Goal: Task Accomplishment & Management: Complete application form

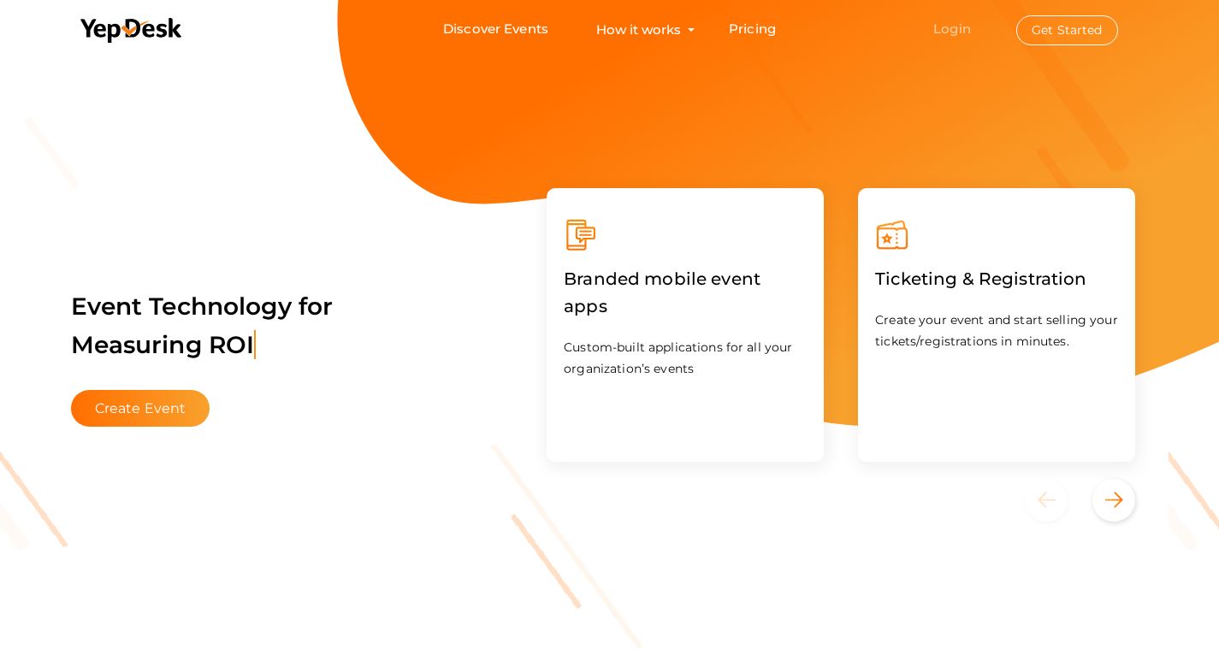
click at [947, 29] on link "Login" at bounding box center [952, 29] width 38 height 16
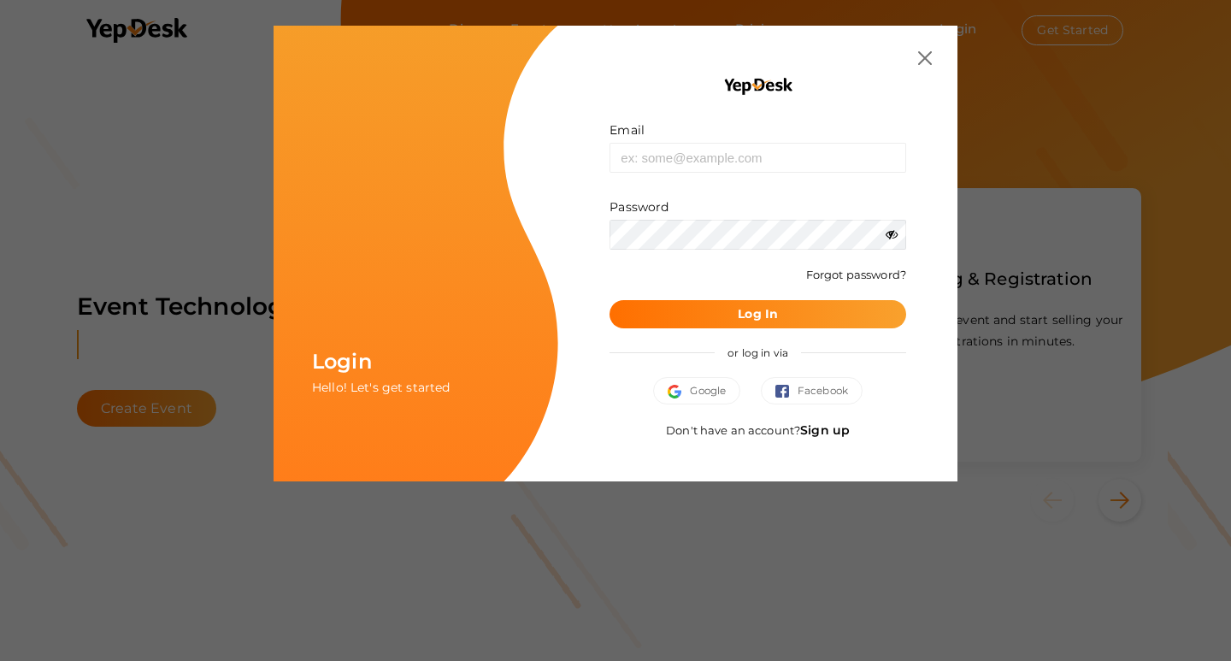
click at [826, 435] on link "Sign up" at bounding box center [825, 429] width 50 height 15
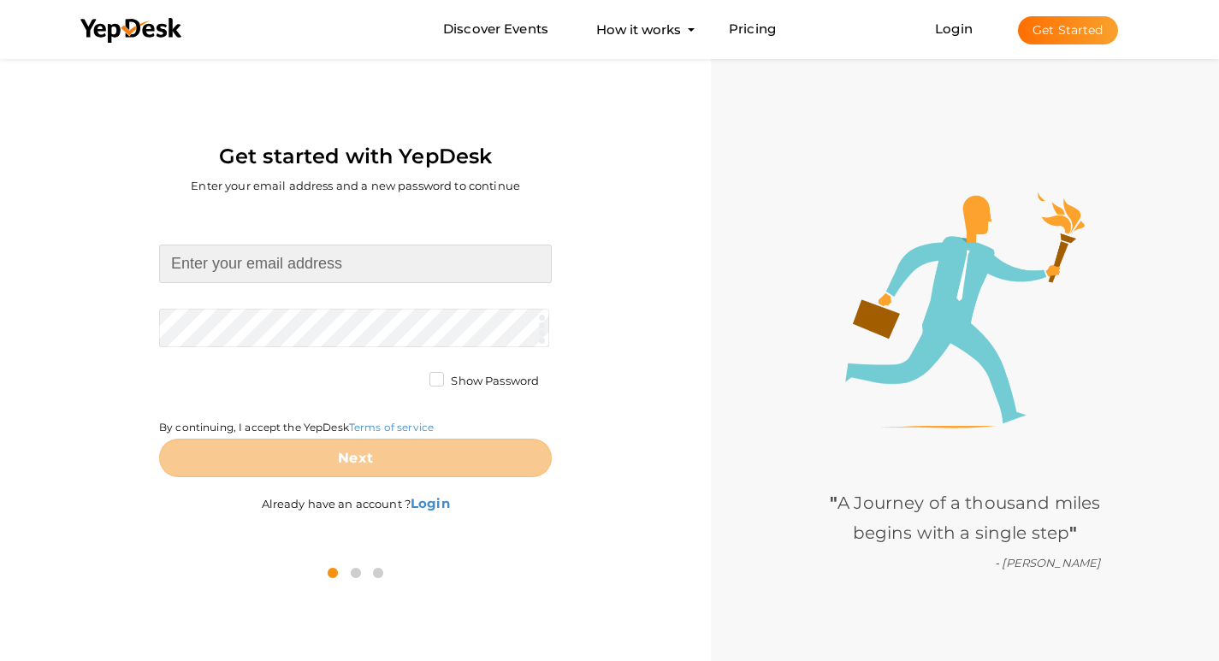
drag, startPoint x: 286, startPoint y: 267, endPoint x: 304, endPoint y: 276, distance: 19.5
click at [286, 267] on input at bounding box center [355, 264] width 393 height 38
type input "[EMAIL_ADDRESS][DOMAIN_NAME]"
click at [381, 324] on form "[EMAIL_ADDRESS][DOMAIN_NAME] Required. Invalid email. Checking You already have…" at bounding box center [355, 361] width 393 height 233
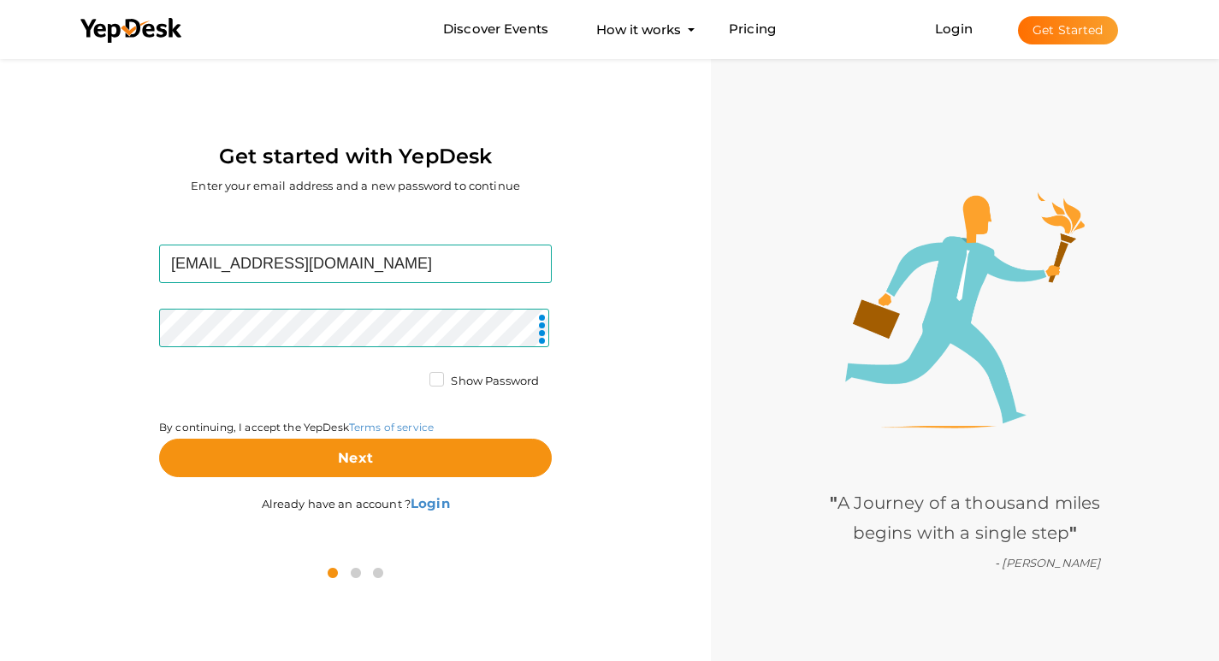
click at [436, 380] on label "Show Password" at bounding box center [483, 381] width 109 height 17
click at [412, 376] on input "Show Password" at bounding box center [412, 376] width 0 height 0
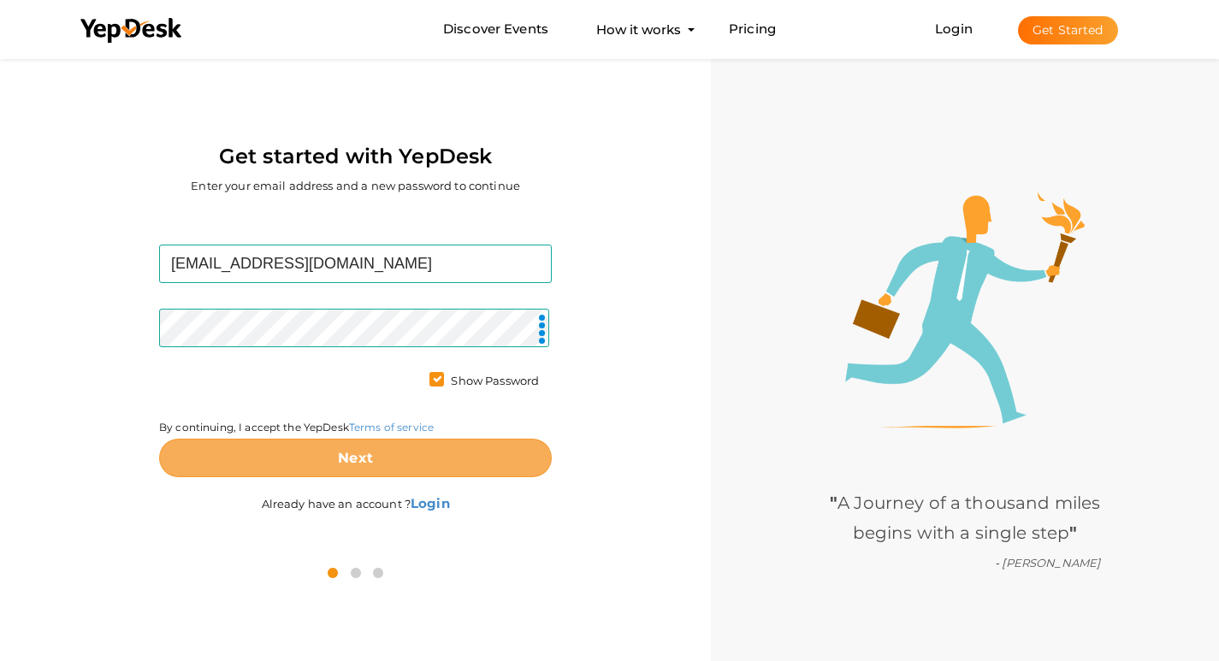
click at [352, 463] on b "Next" at bounding box center [355, 458] width 35 height 16
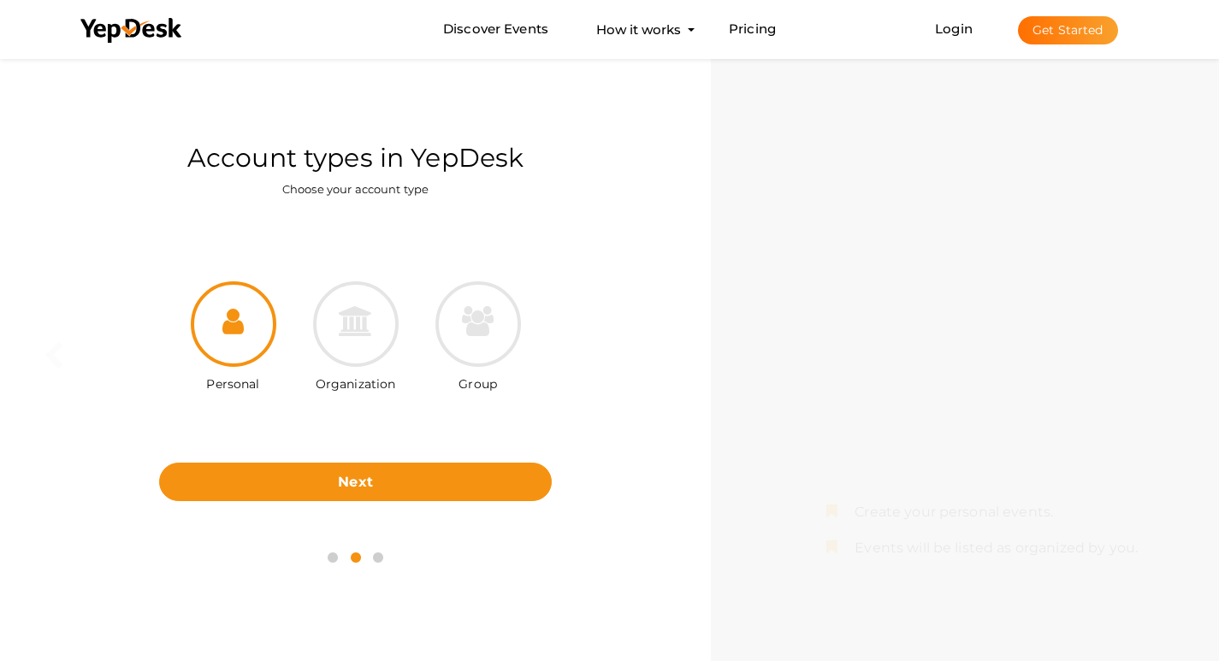
click at [398, 508] on div "Personal Organization Group Next Back" at bounding box center [355, 374] width 685 height 319
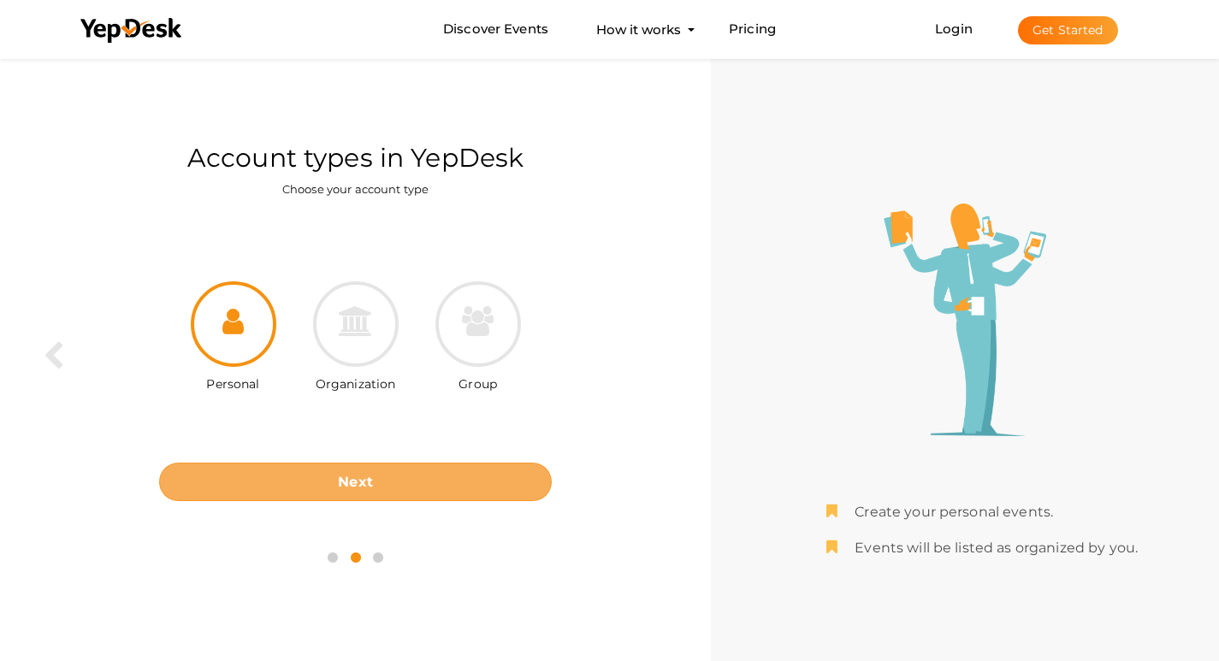
click at [383, 478] on button "Next" at bounding box center [355, 482] width 393 height 38
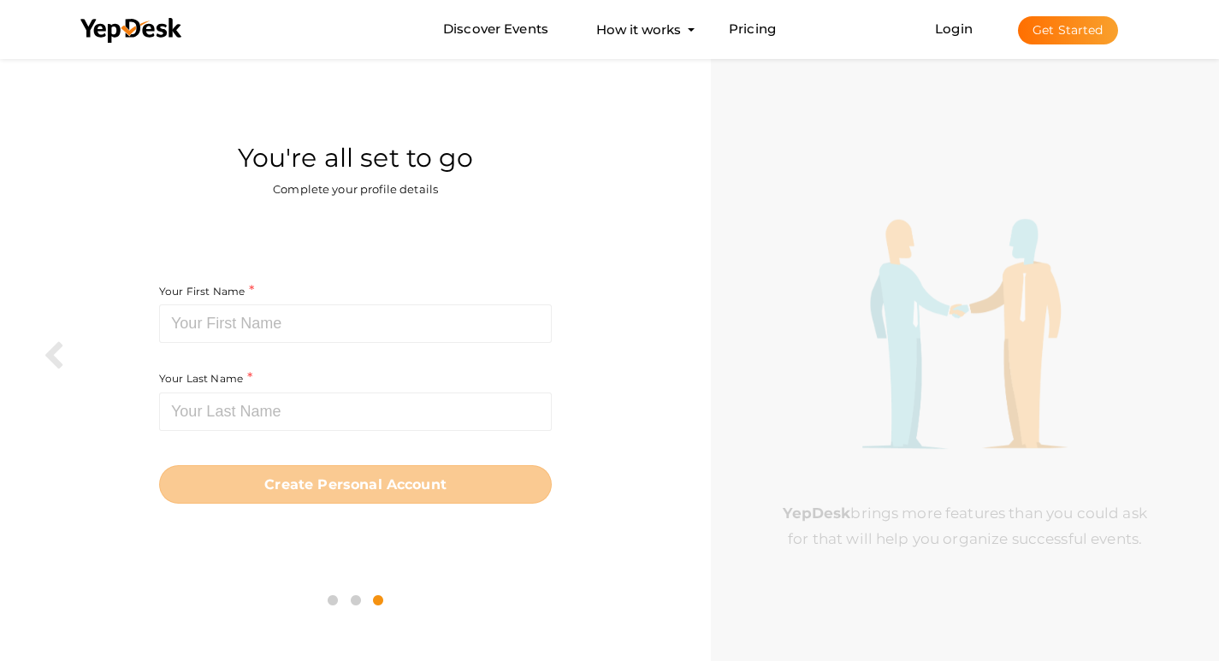
click at [353, 344] on div "Your First Name Required. Must contain letters only. Must be between 2 and 20 c…" at bounding box center [355, 325] width 393 height 88
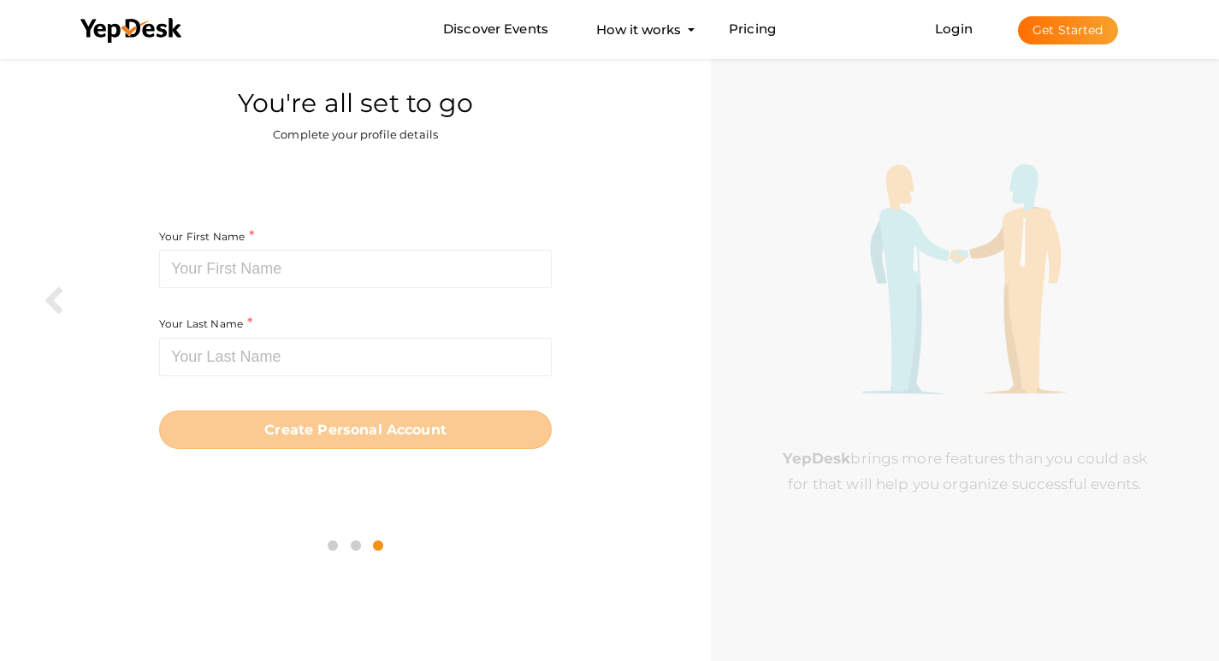
drag, startPoint x: 736, startPoint y: 168, endPoint x: 428, endPoint y: 308, distance: 338.7
click at [737, 176] on div "YepDesk brings more features than you could ask for that will help you organize…" at bounding box center [965, 330] width 508 height 661
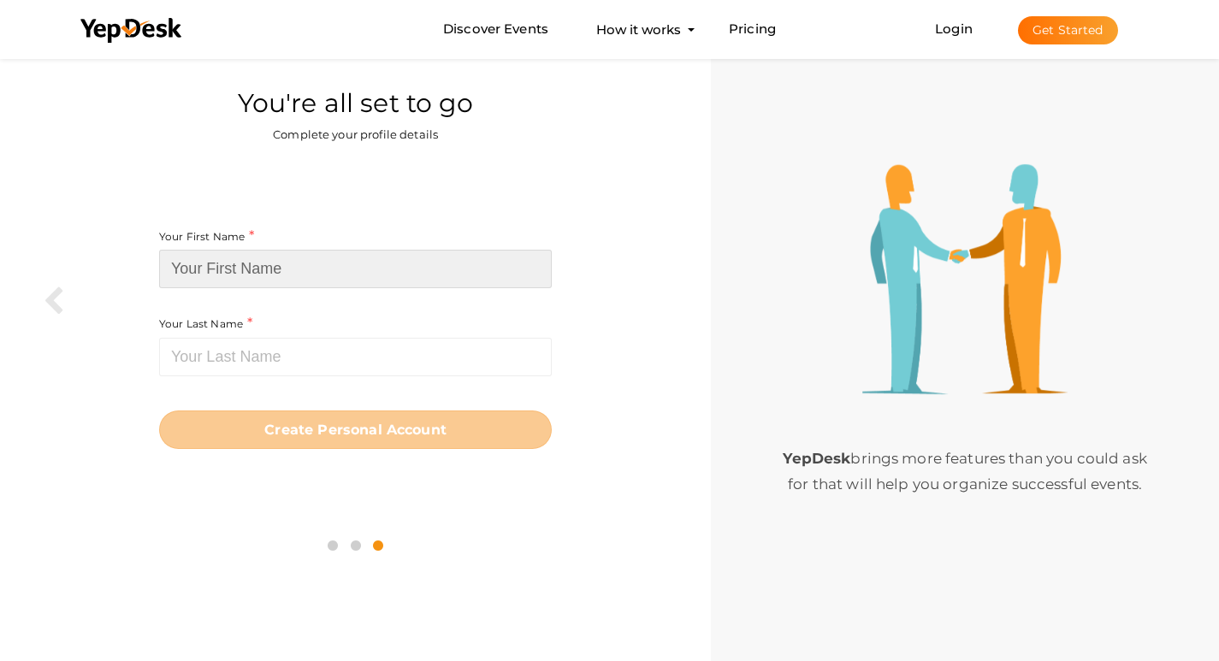
click at [310, 272] on input at bounding box center [355, 269] width 393 height 38
paste input "[GEOGRAPHIC_DATA]"
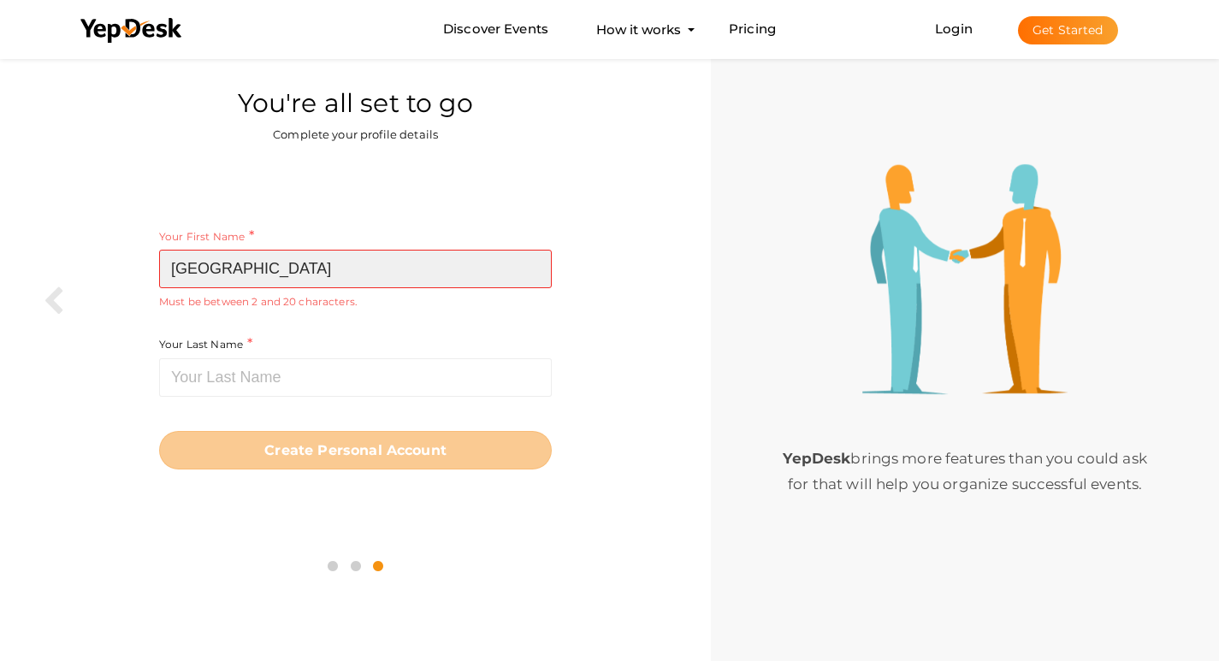
type input "[GEOGRAPHIC_DATA]"
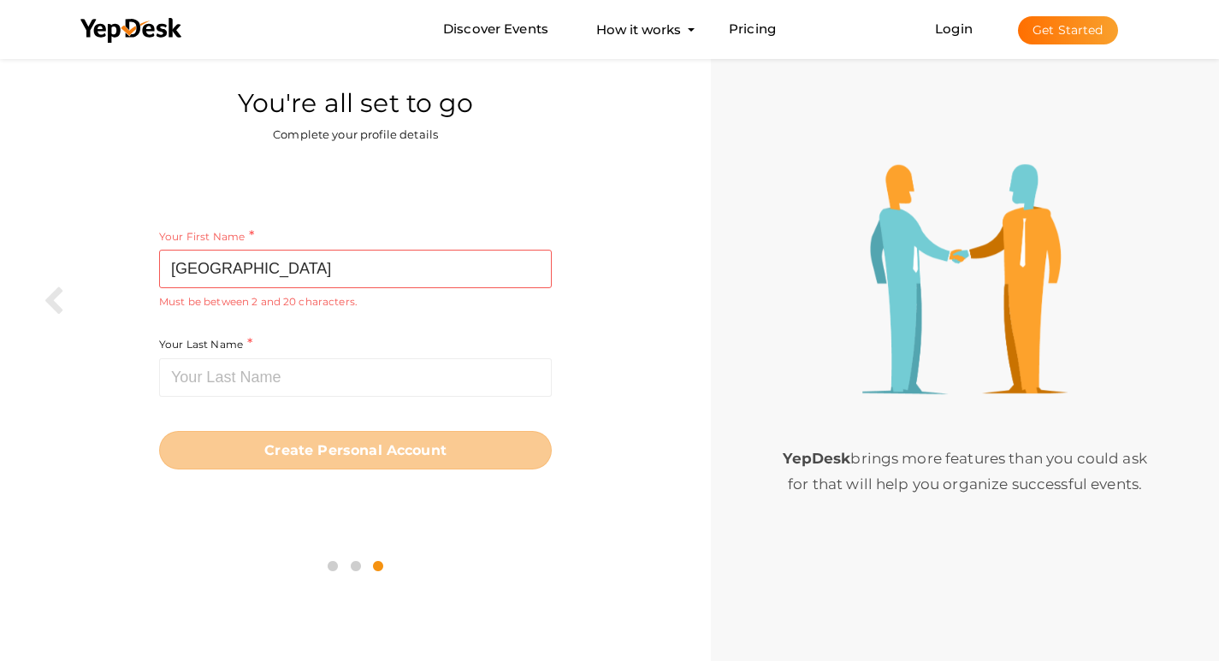
click at [344, 349] on div "Your Last Name Required. Must contain letters only. Must be between 1 and 20 ch…" at bounding box center [355, 365] width 393 height 62
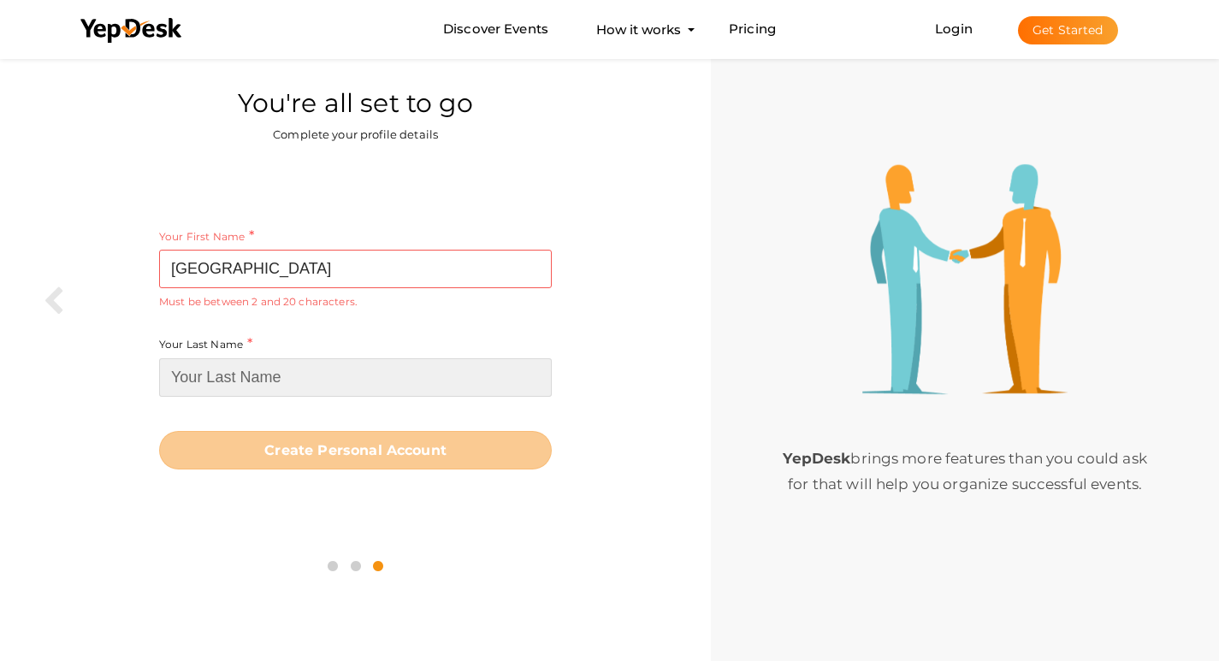
click at [312, 373] on input at bounding box center [355, 377] width 393 height 38
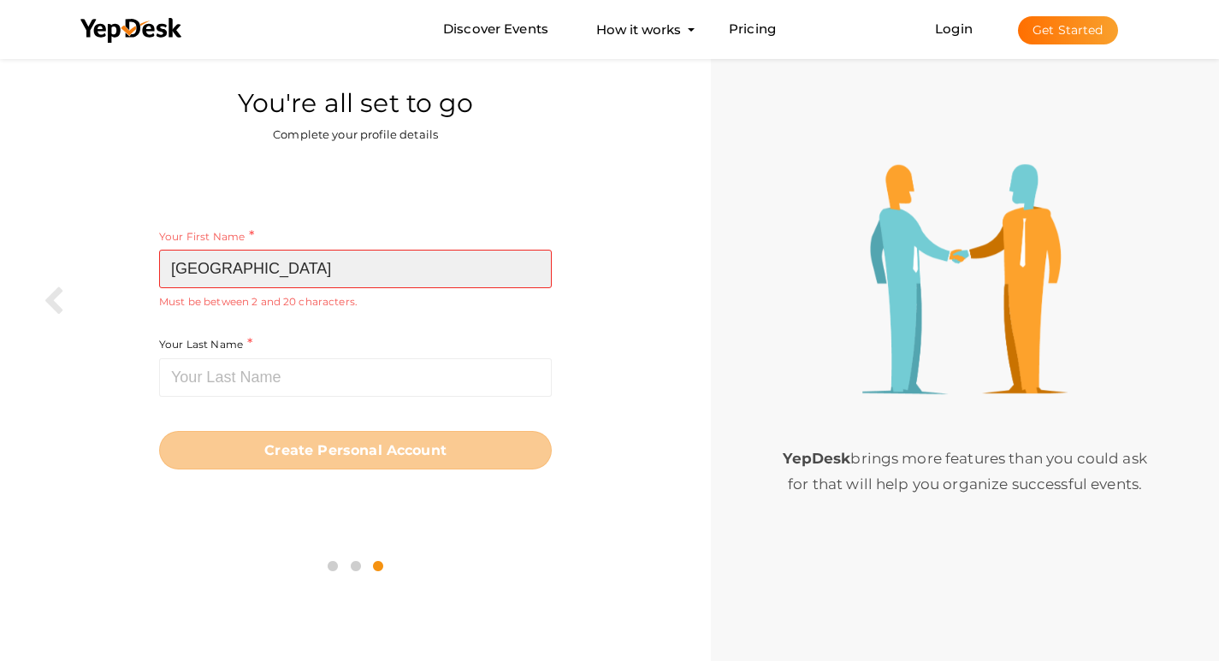
click at [308, 269] on input "[GEOGRAPHIC_DATA]" at bounding box center [355, 269] width 393 height 38
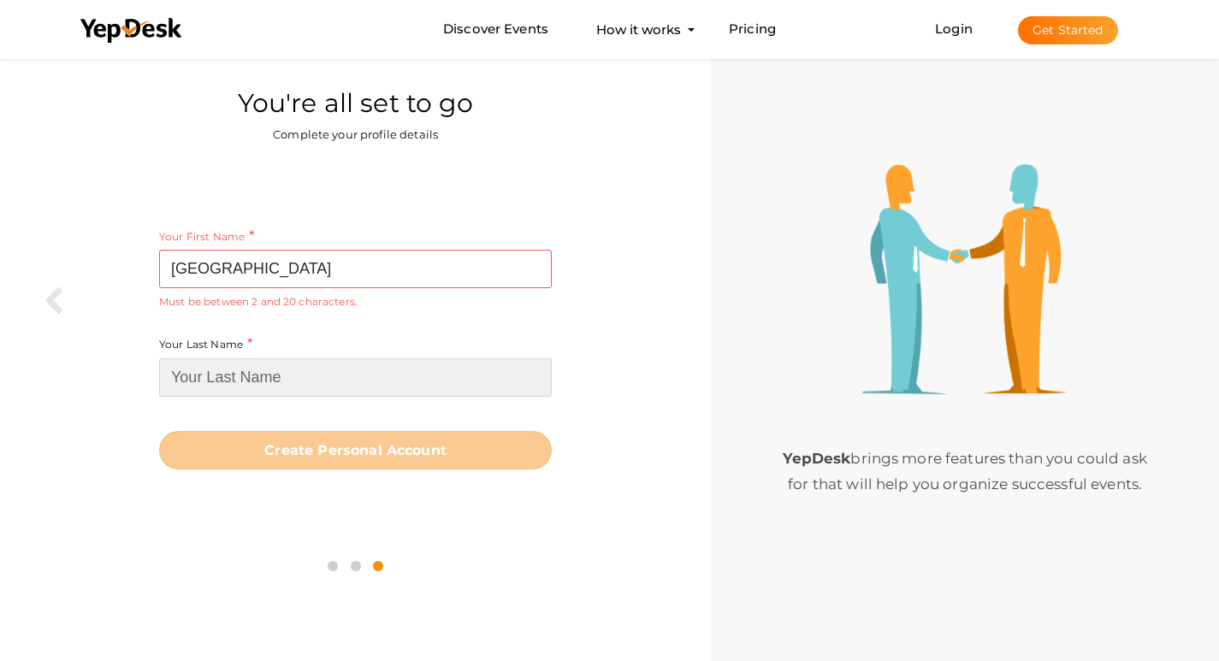
click at [280, 381] on input at bounding box center [355, 377] width 393 height 38
paste input "Heights"
type input "Heights"
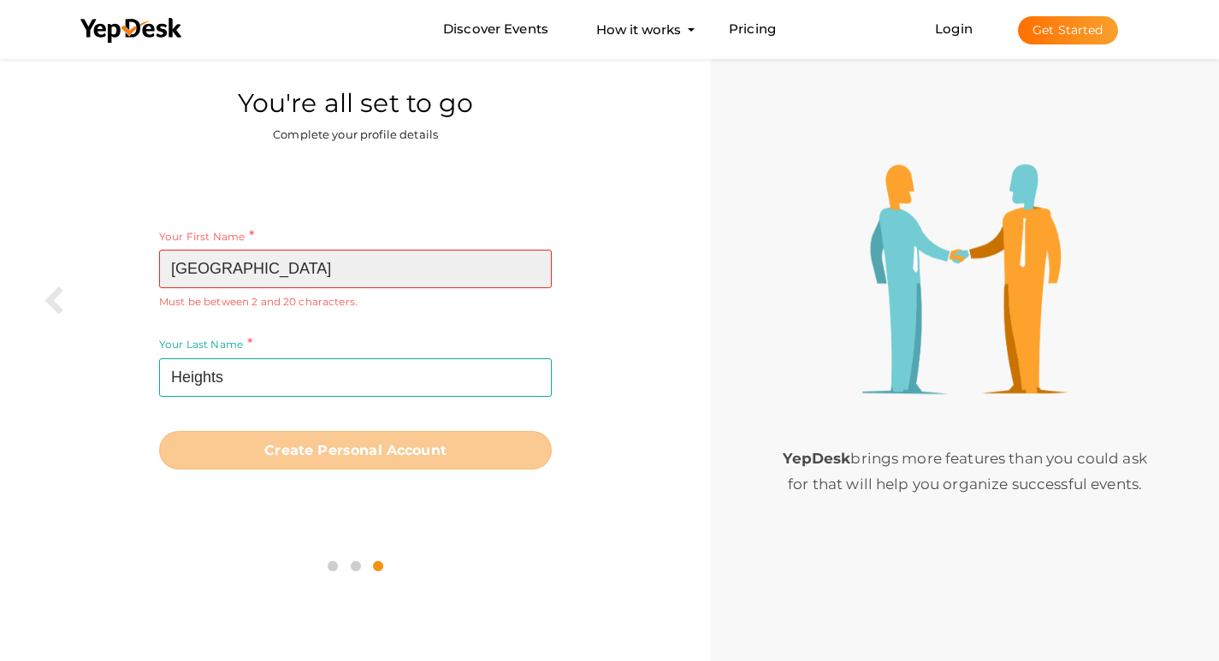
click at [339, 267] on input "[GEOGRAPHIC_DATA]" at bounding box center [355, 269] width 393 height 38
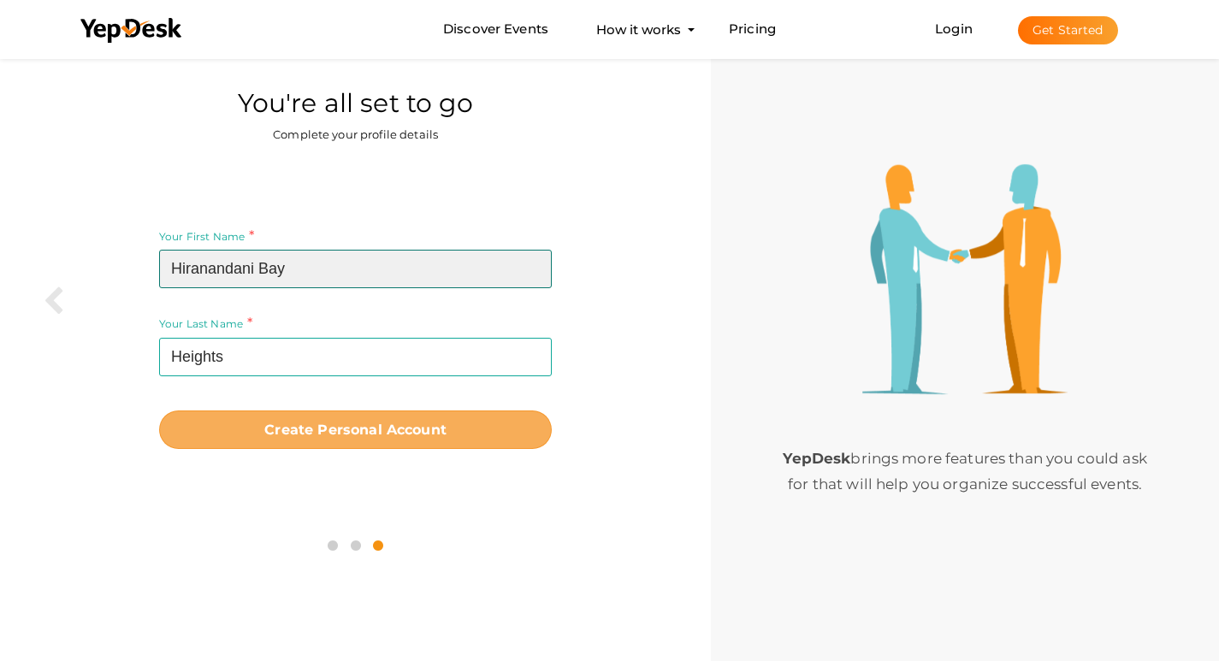
type input "Hiranandani Bay"
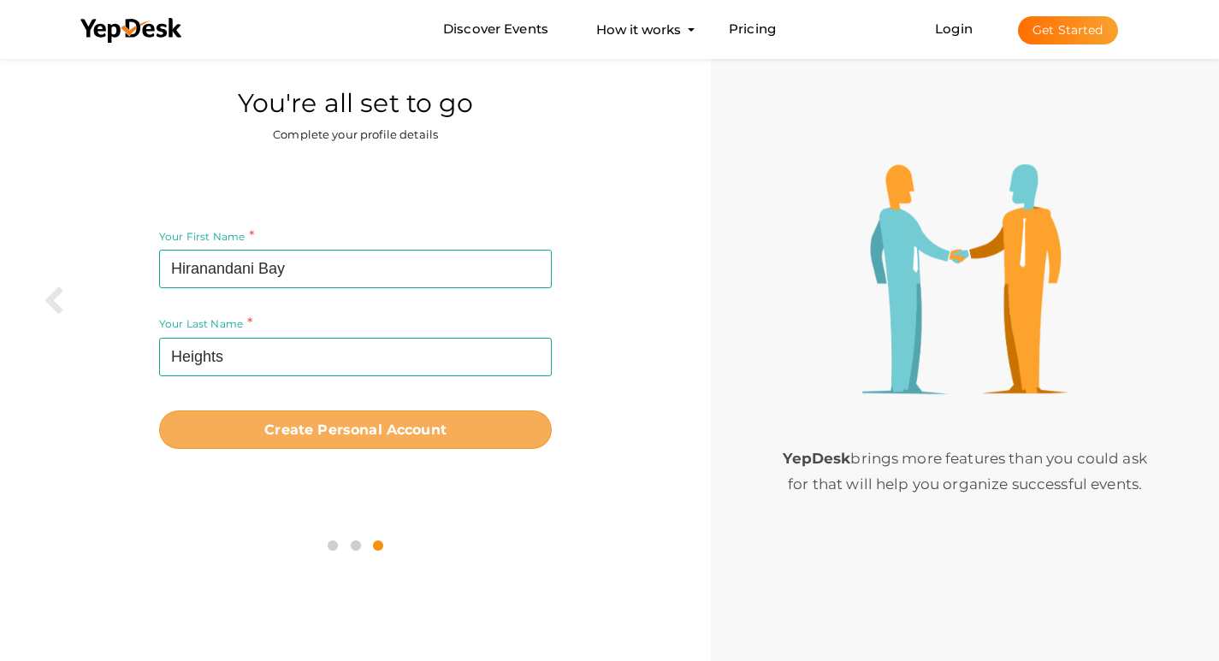
click at [444, 422] on b "Create Personal Account" at bounding box center [355, 430] width 182 height 16
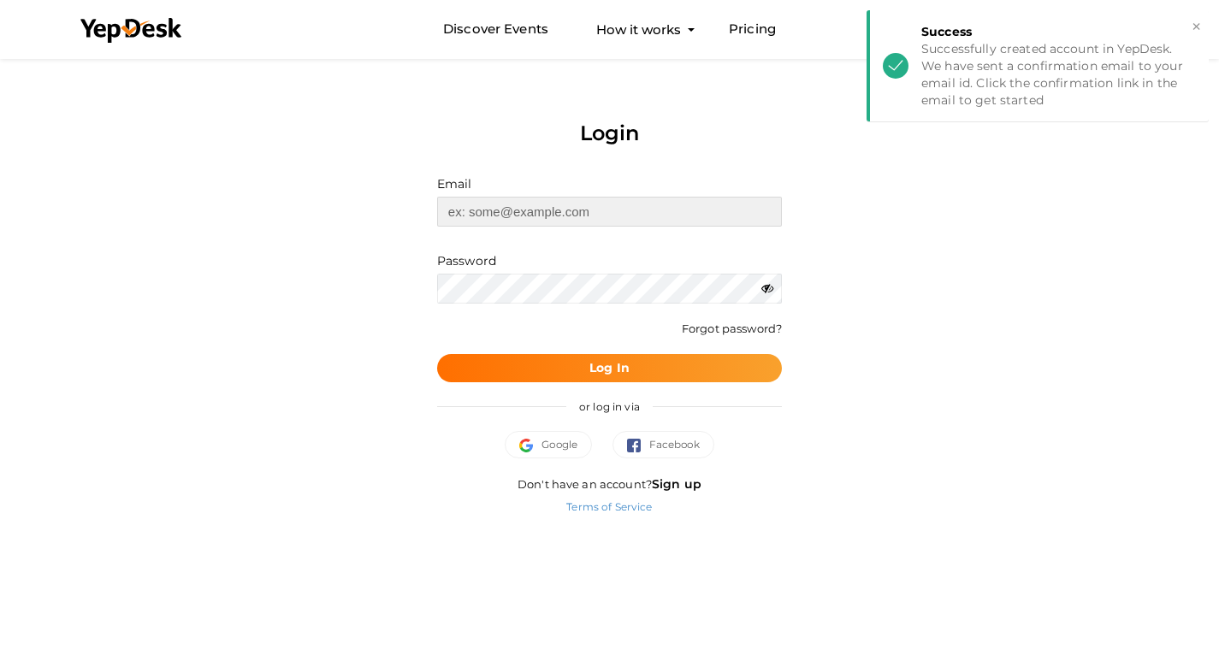
type input "[EMAIL_ADDRESS][DOMAIN_NAME]"
